Goal: Go to known website: Access a specific website the user already knows

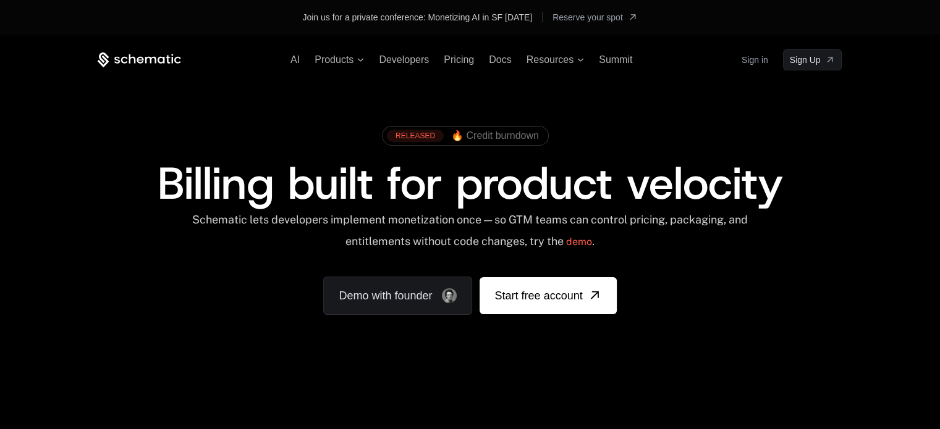
click at [762, 61] on link "Sign in" at bounding box center [755, 60] width 27 height 20
